Goal: Navigation & Orientation: Find specific page/section

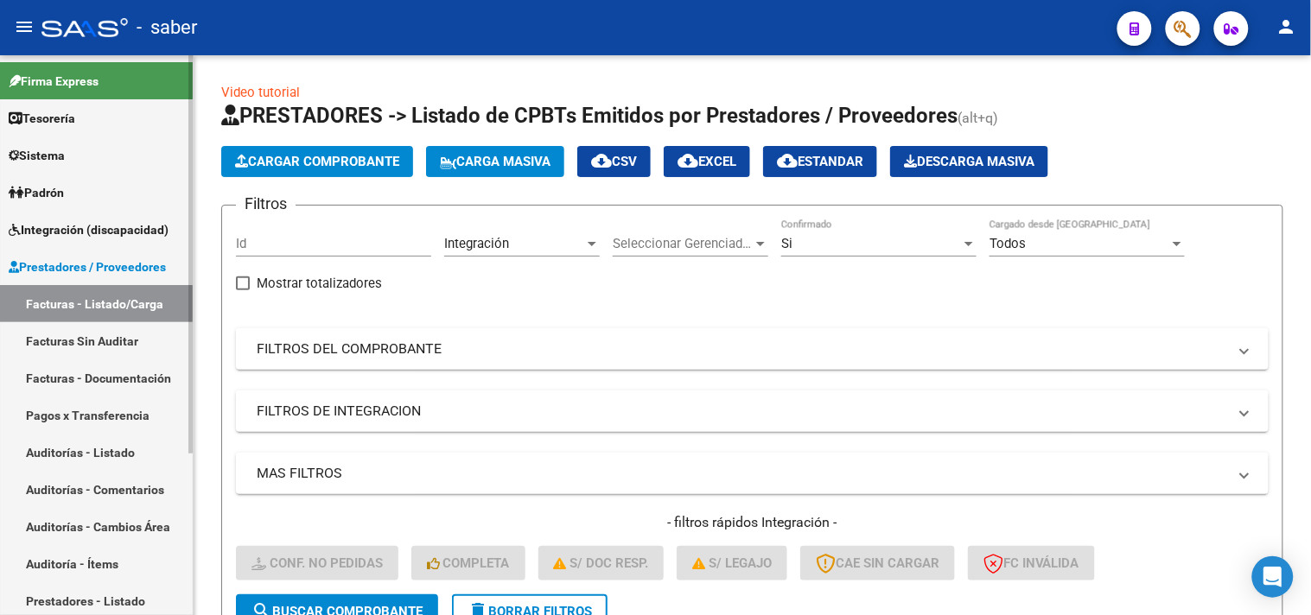
scroll to position [238, 0]
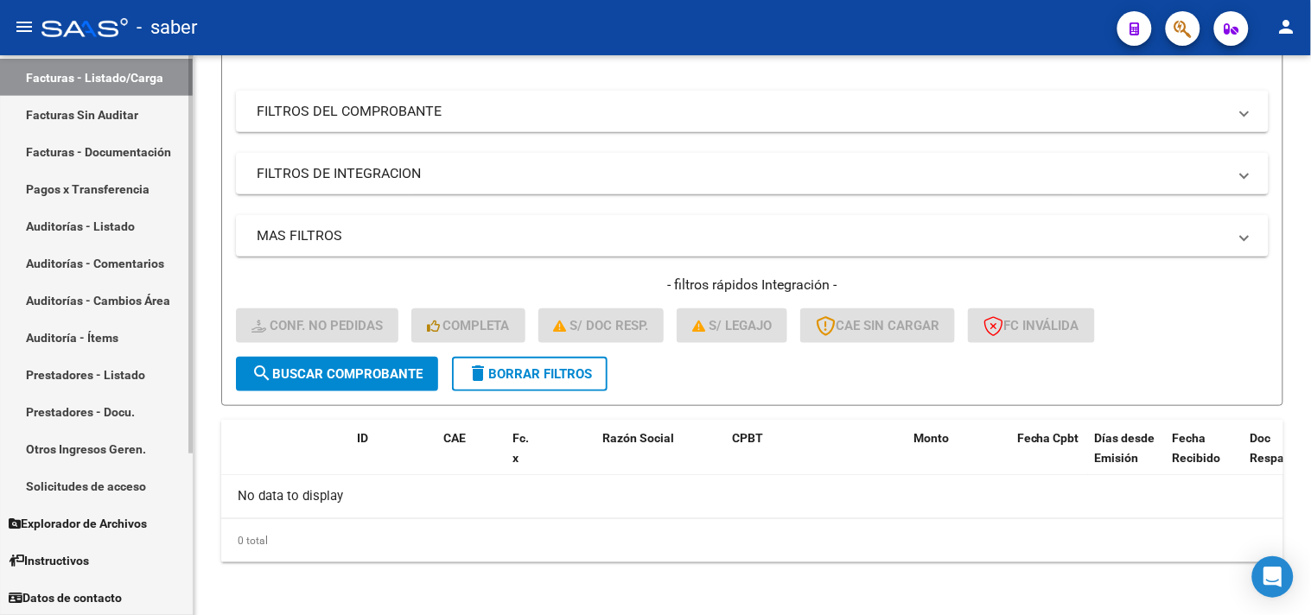
click at [106, 479] on link "Solicitudes de acceso" at bounding box center [96, 486] width 193 height 37
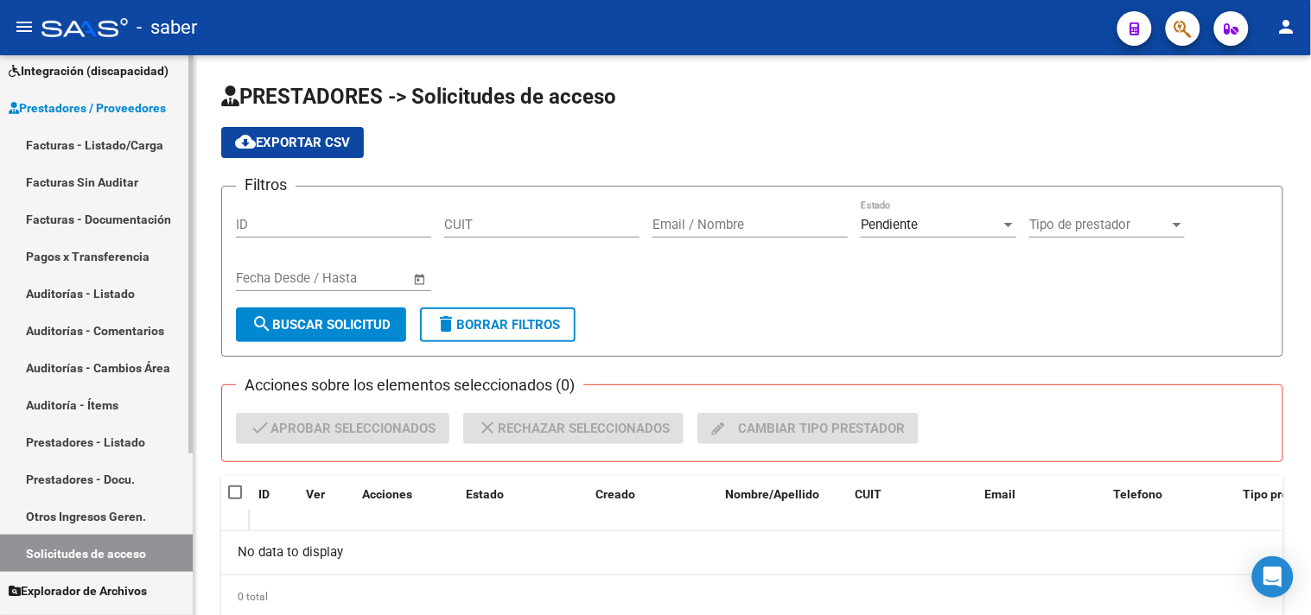
scroll to position [131, 0]
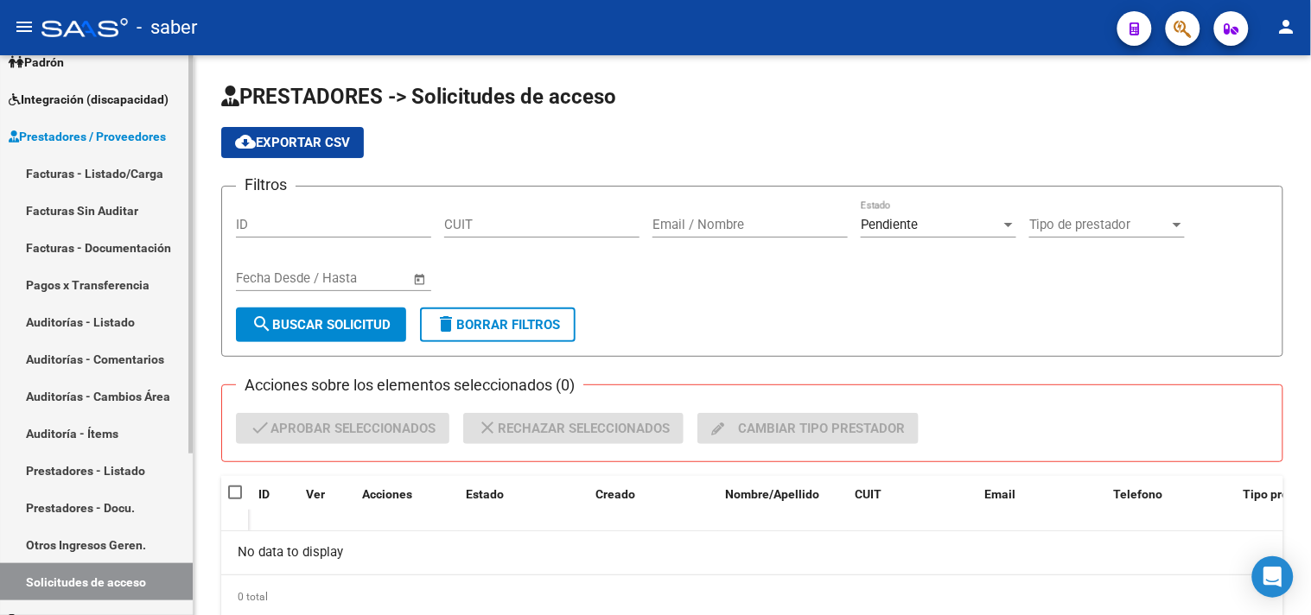
click at [96, 173] on link "Facturas - Listado/Carga" at bounding box center [96, 173] width 193 height 37
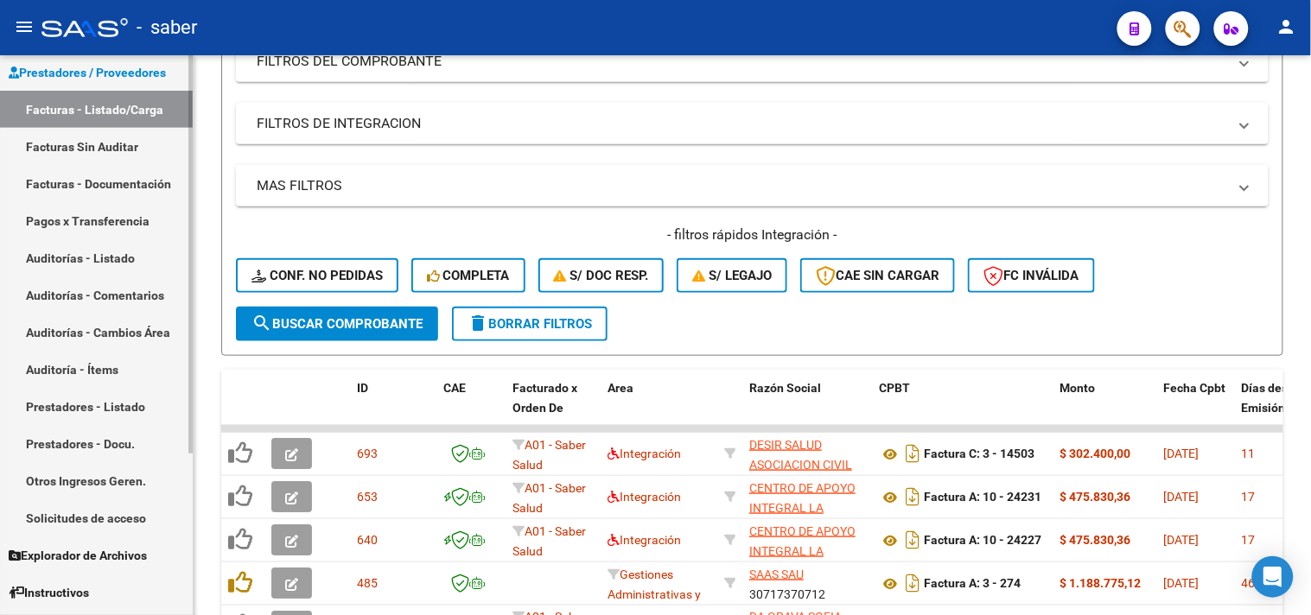
scroll to position [226, 0]
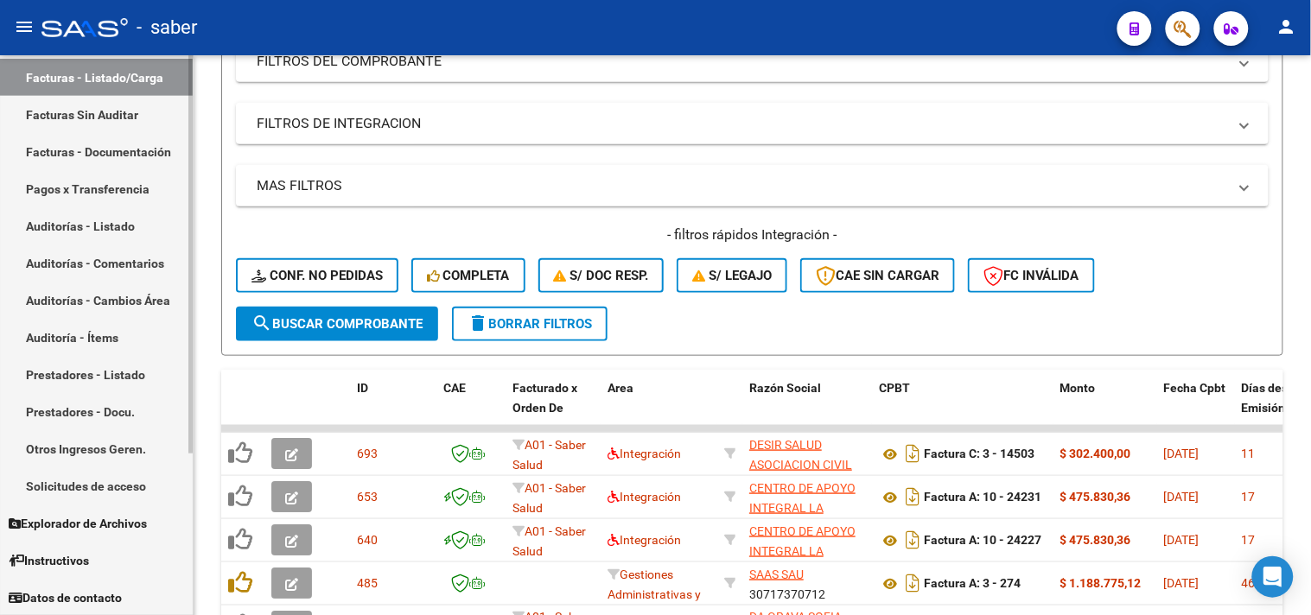
click at [83, 464] on link "Otros Ingresos Geren." at bounding box center [96, 448] width 193 height 37
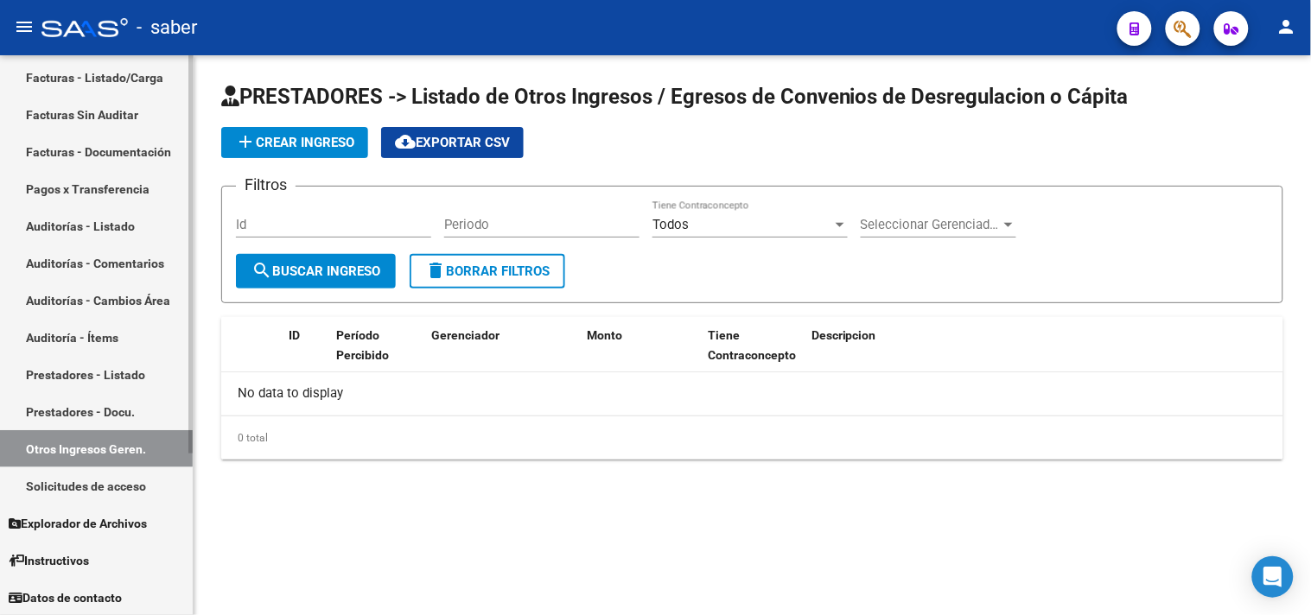
click at [105, 489] on link "Solicitudes de acceso" at bounding box center [96, 486] width 193 height 37
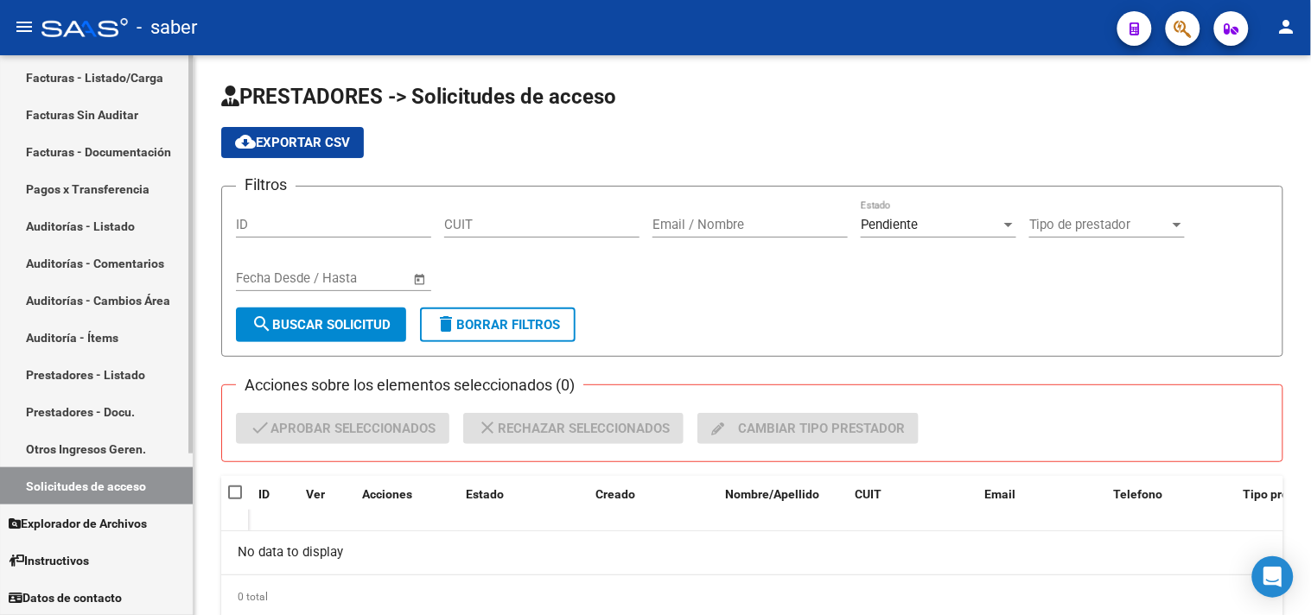
click at [116, 91] on link "Facturas - Listado/Carga" at bounding box center [96, 77] width 193 height 37
